Goal: Task Accomplishment & Management: Manage account settings

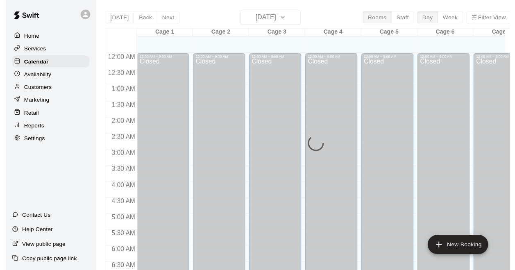
scroll to position [248, 0]
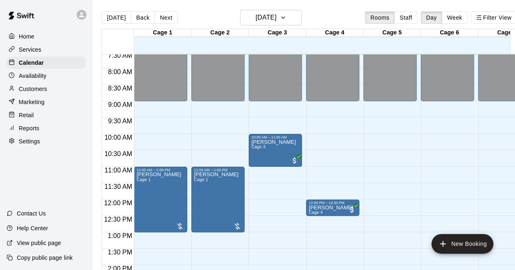
click at [62, 43] on div "Home" at bounding box center [46, 36] width 79 height 12
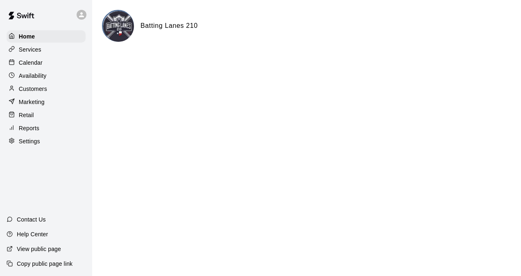
click at [65, 64] on div "Calendar" at bounding box center [46, 63] width 79 height 12
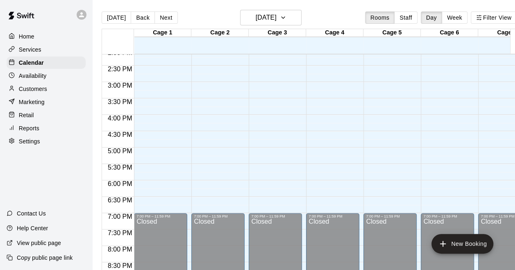
scroll to position [412, 0]
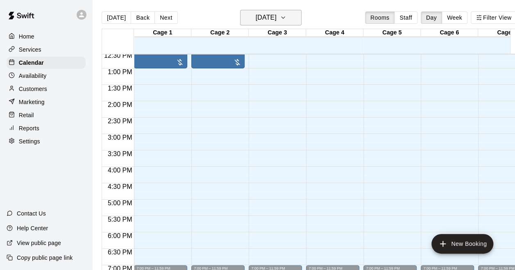
click at [293, 12] on button "[DATE]" at bounding box center [270, 18] width 61 height 16
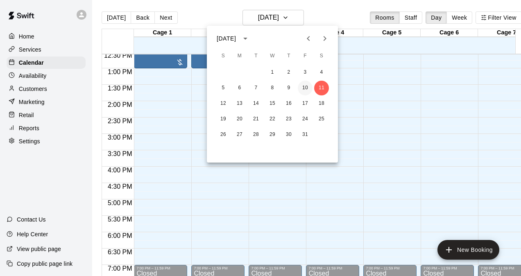
click at [309, 87] on button "10" at bounding box center [305, 88] width 15 height 15
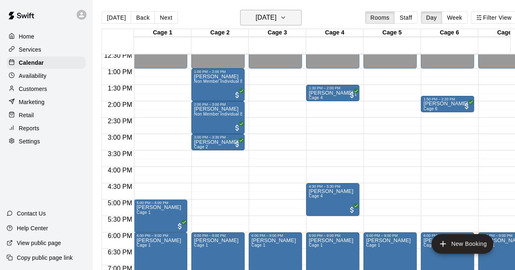
click at [268, 17] on h6 "[DATE]" at bounding box center [266, 17] width 21 height 11
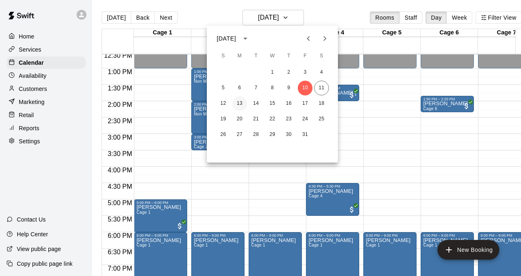
click at [242, 102] on button "13" at bounding box center [239, 103] width 15 height 15
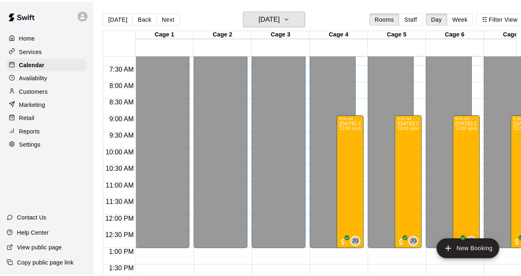
scroll to position [207, 0]
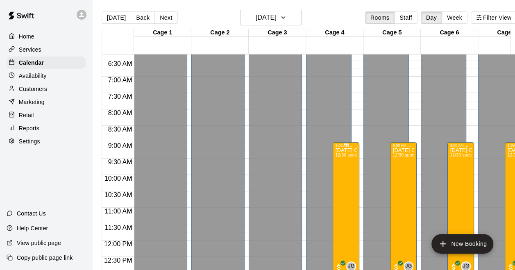
click at [341, 171] on img "edit" at bounding box center [342, 175] width 9 height 9
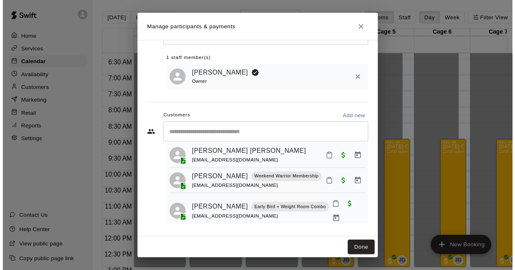
scroll to position [0, 0]
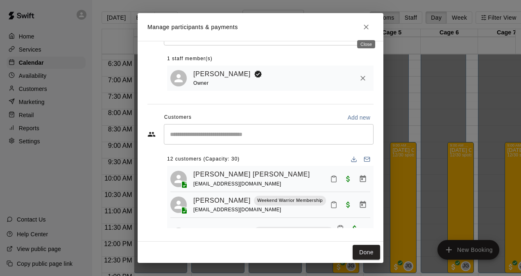
click at [369, 30] on icon "Close" at bounding box center [366, 27] width 8 height 8
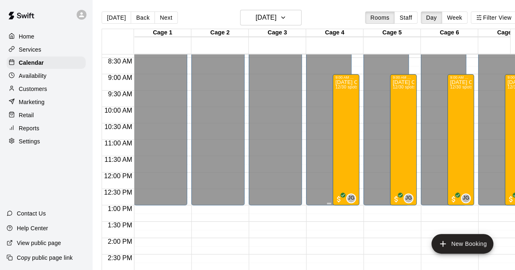
scroll to position [289, 0]
